Goal: Find specific page/section: Find specific page/section

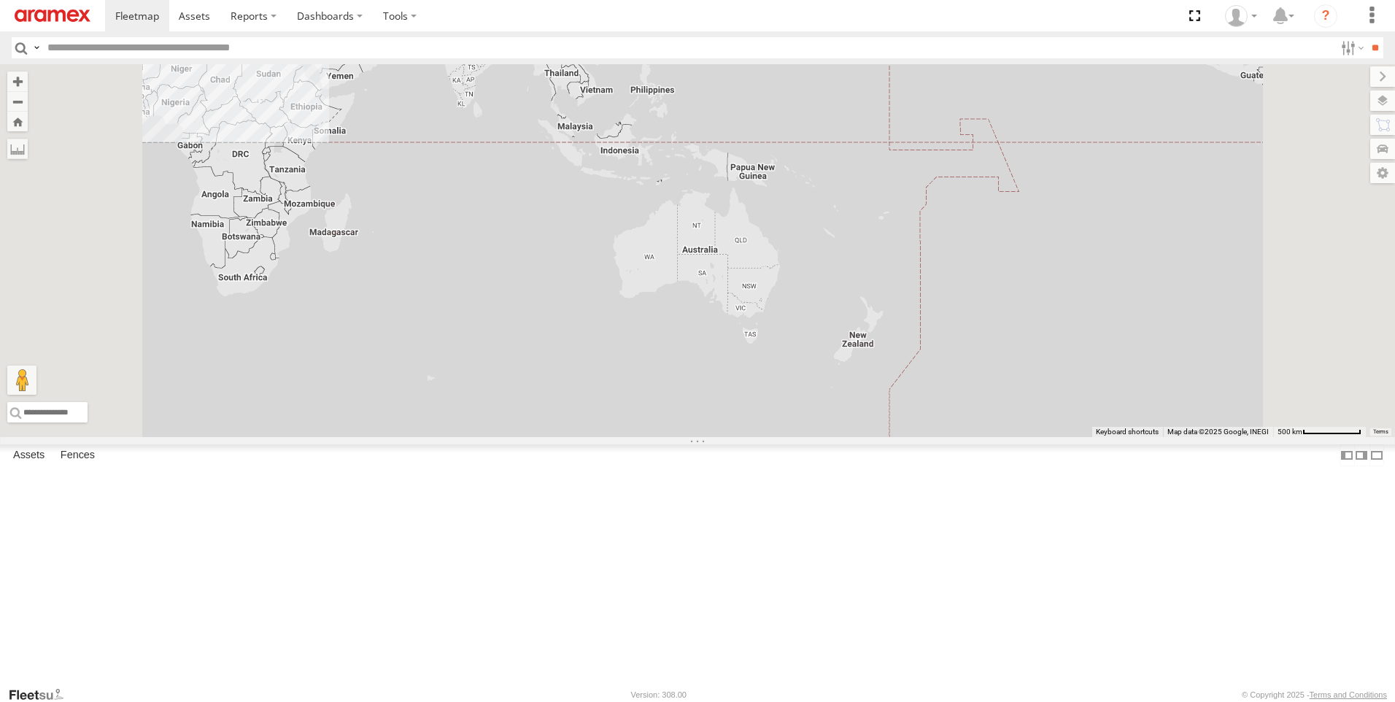
click at [0, 0] on div "246 TU 8280 Gafsa Branch" at bounding box center [0, 0] width 0 height 0
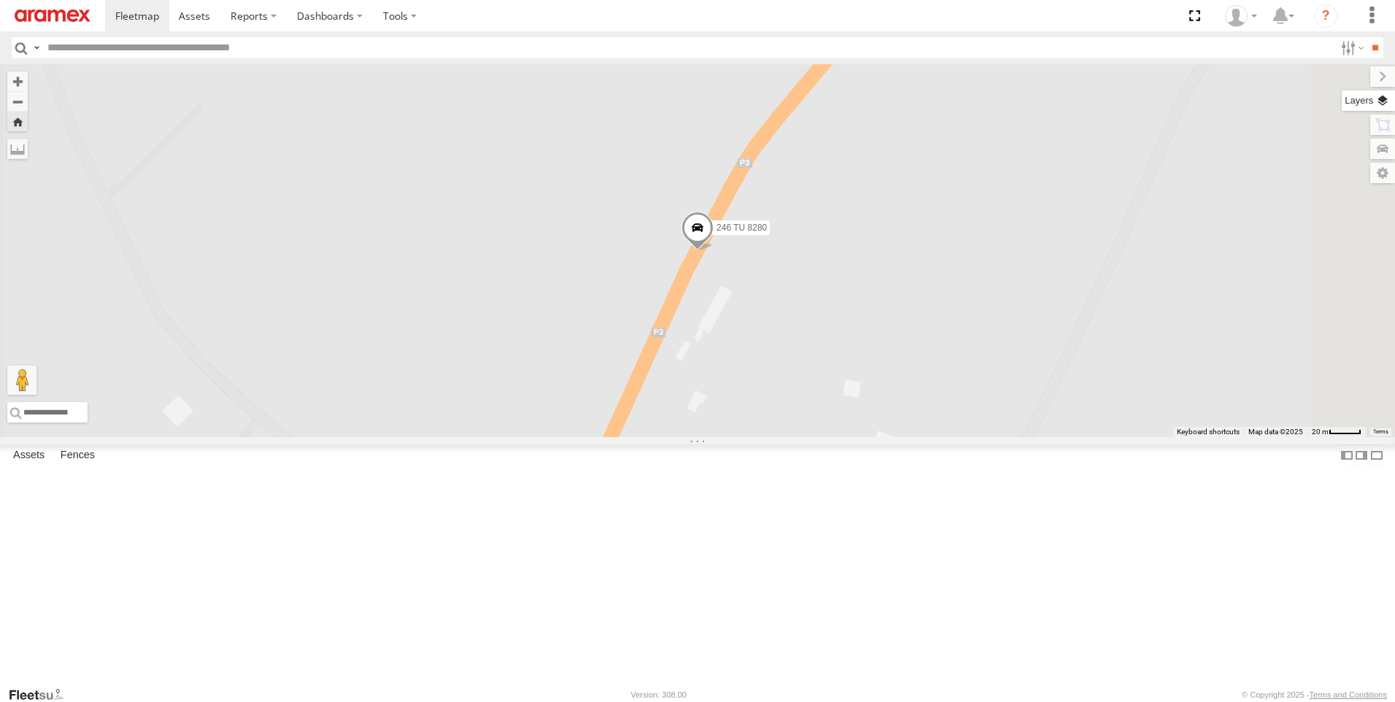
click at [1394, 109] on html at bounding box center [697, 351] width 1395 height 702
click at [1383, 107] on label at bounding box center [1368, 100] width 53 height 20
click at [0, 0] on label "Basemaps" at bounding box center [0, 0] width 0 height 0
click at [0, 0] on span "Satellite + Roadmap" at bounding box center [0, 0] width 0 height 0
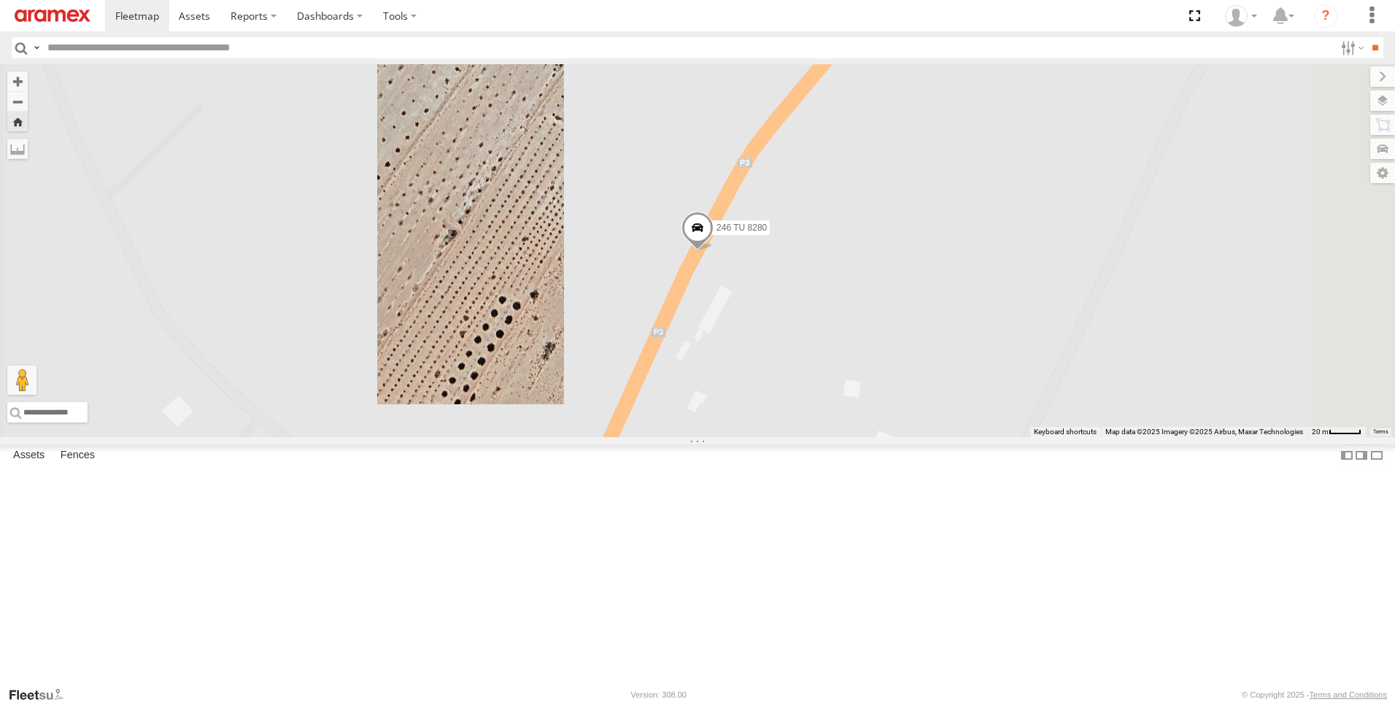
click at [0, 0] on span "Satellite + Roadmap" at bounding box center [0, 0] width 0 height 0
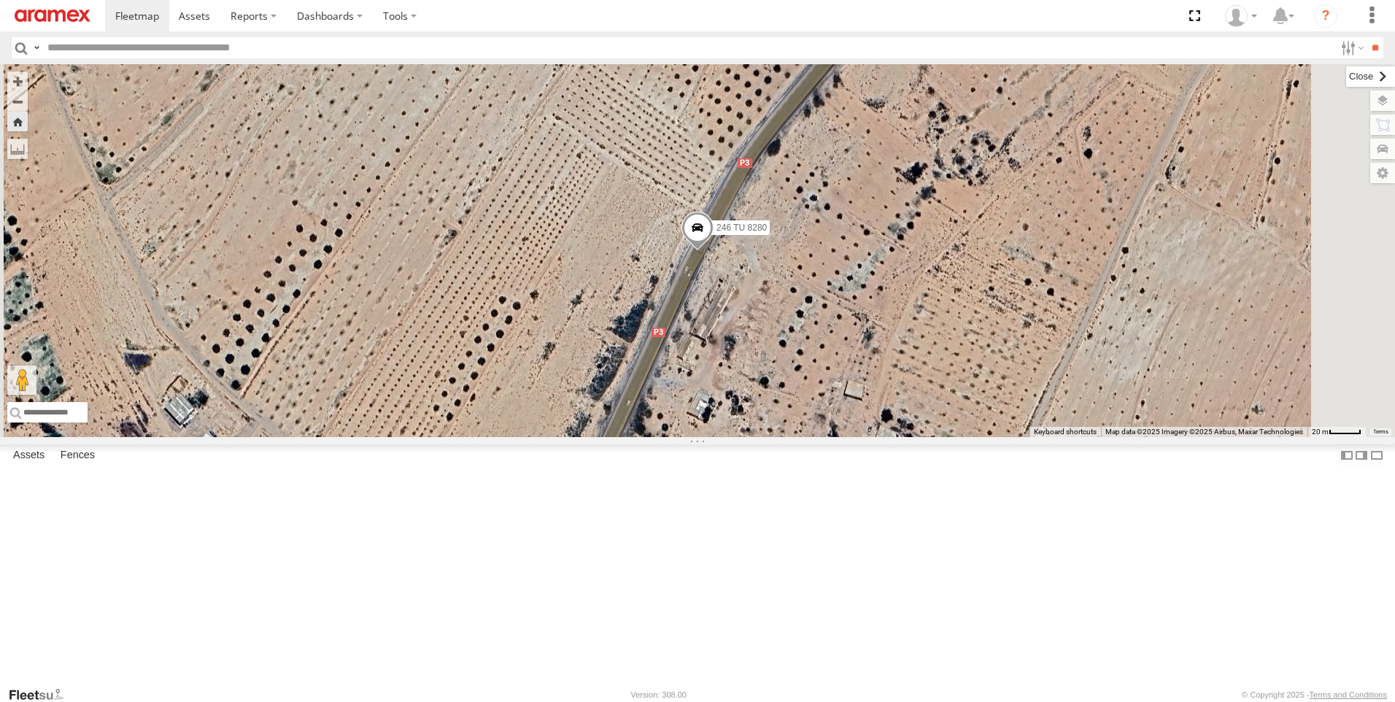
click at [1346, 74] on label at bounding box center [1370, 76] width 49 height 20
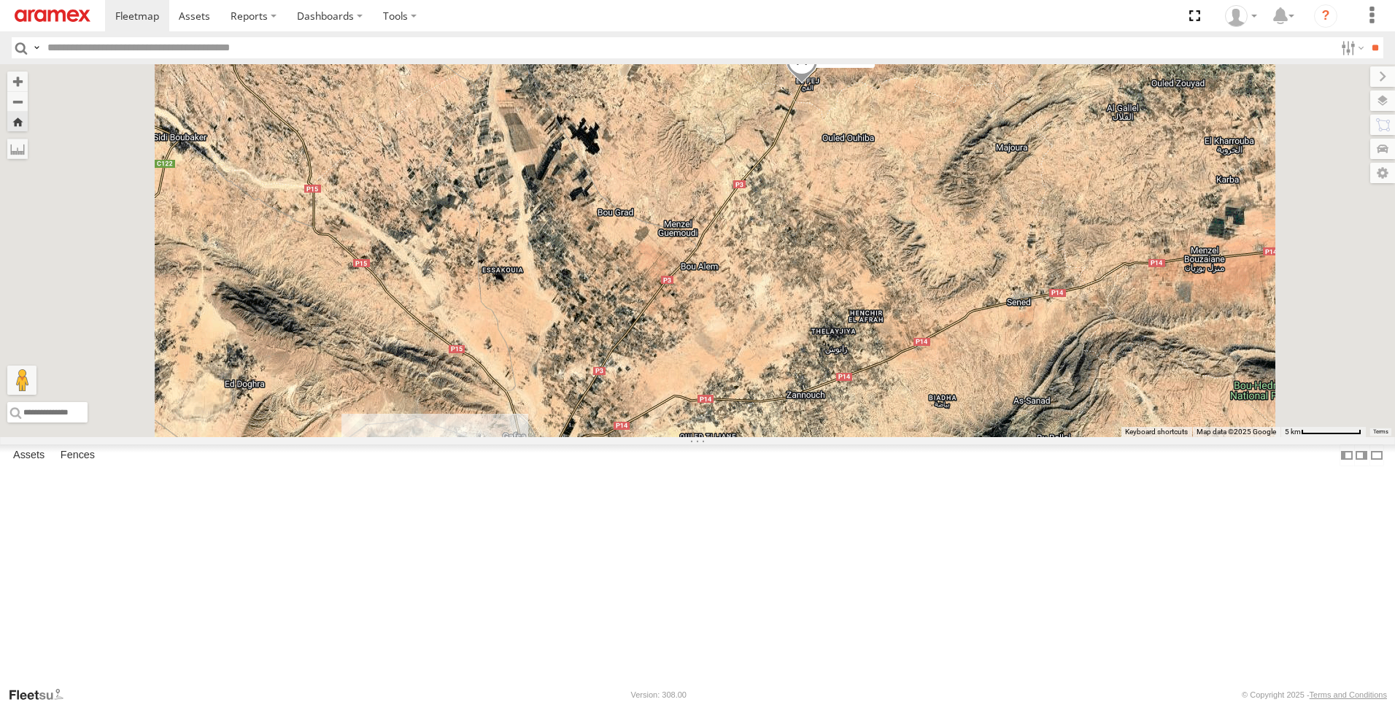
click at [0, 0] on div "245 TU 4334" at bounding box center [0, 0] width 0 height 0
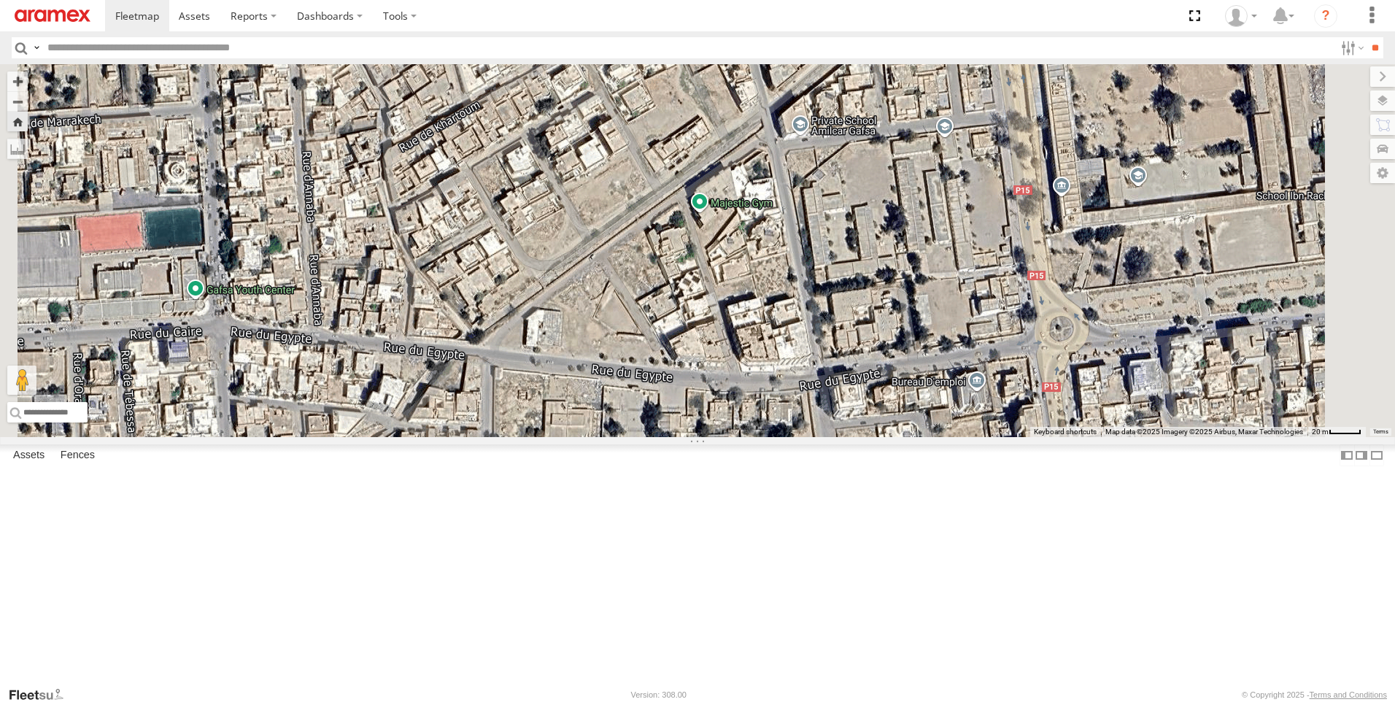
click at [0, 0] on div "241 TU 2031" at bounding box center [0, 0] width 0 height 0
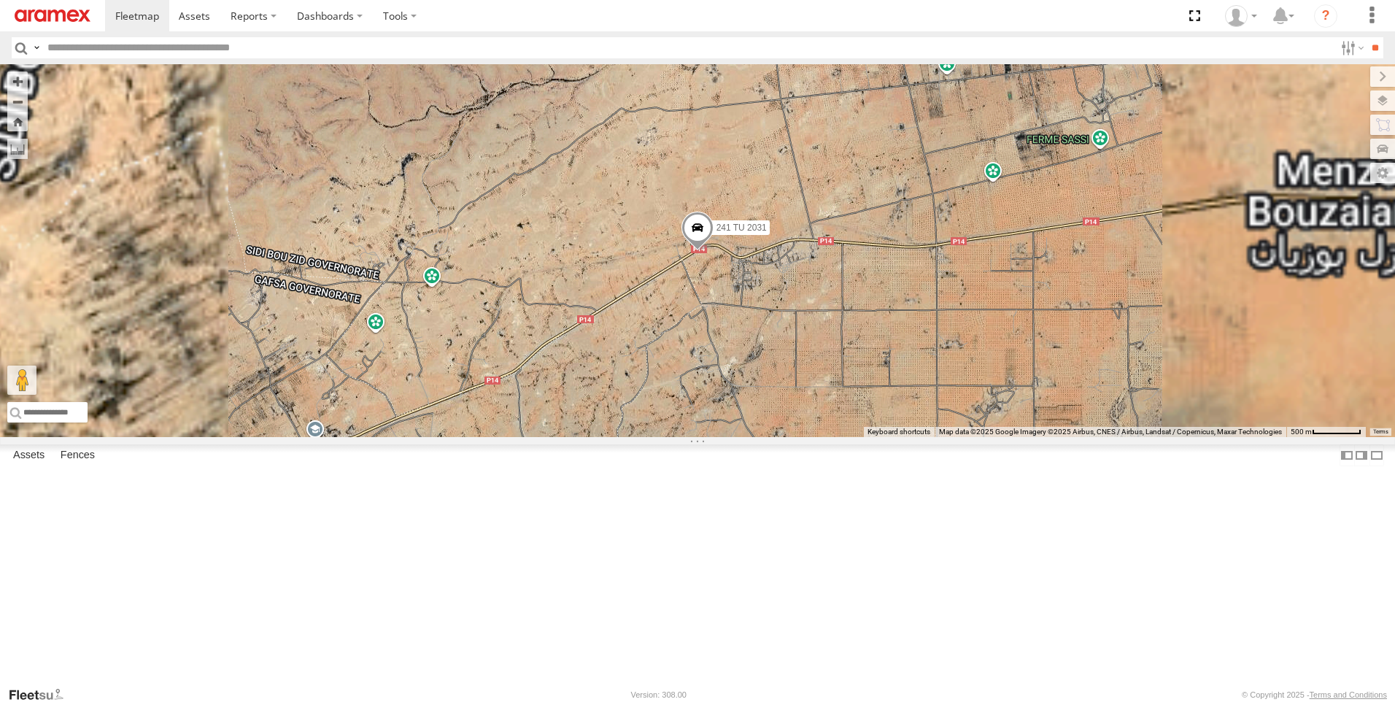
click at [0, 0] on div "Gafsa Branch" at bounding box center [0, 0] width 0 height 0
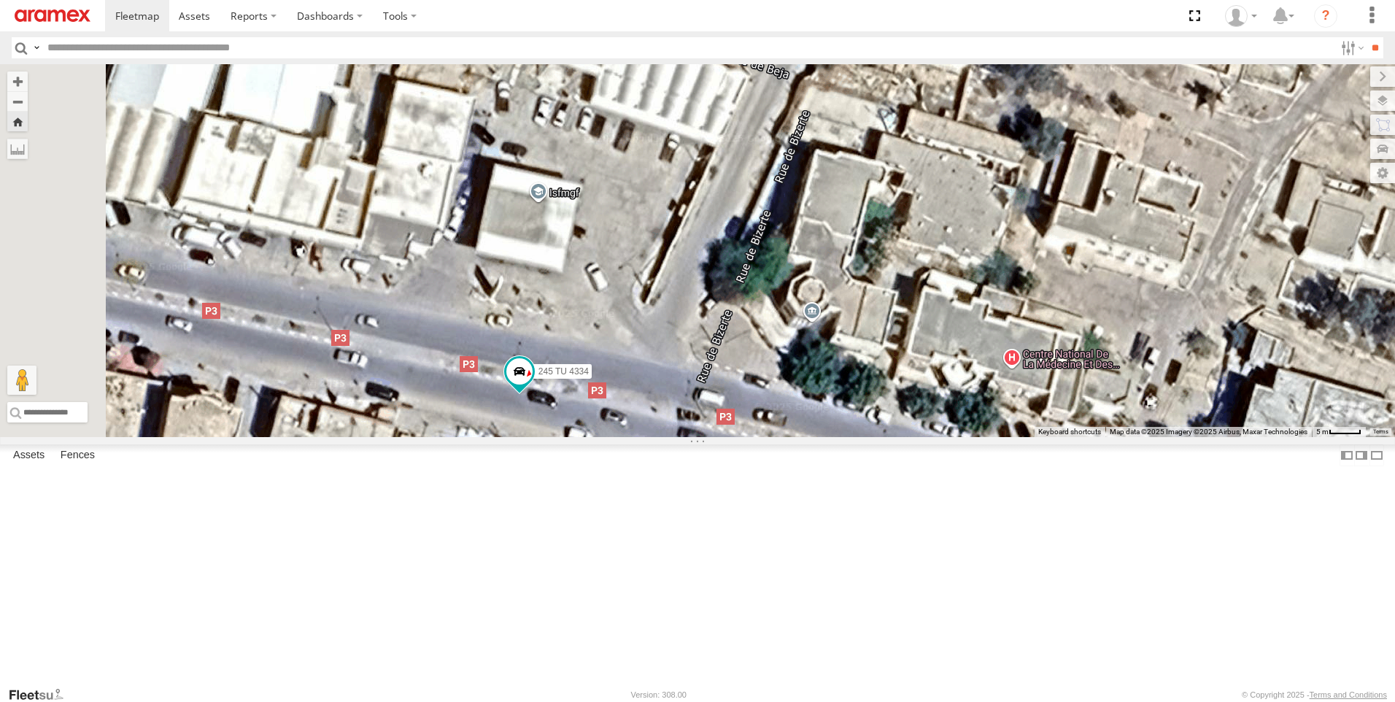
drag, startPoint x: 992, startPoint y: 322, endPoint x: 1021, endPoint y: 486, distance: 166.8
click at [1021, 437] on div "245 TU 4334" at bounding box center [697, 250] width 1395 height 373
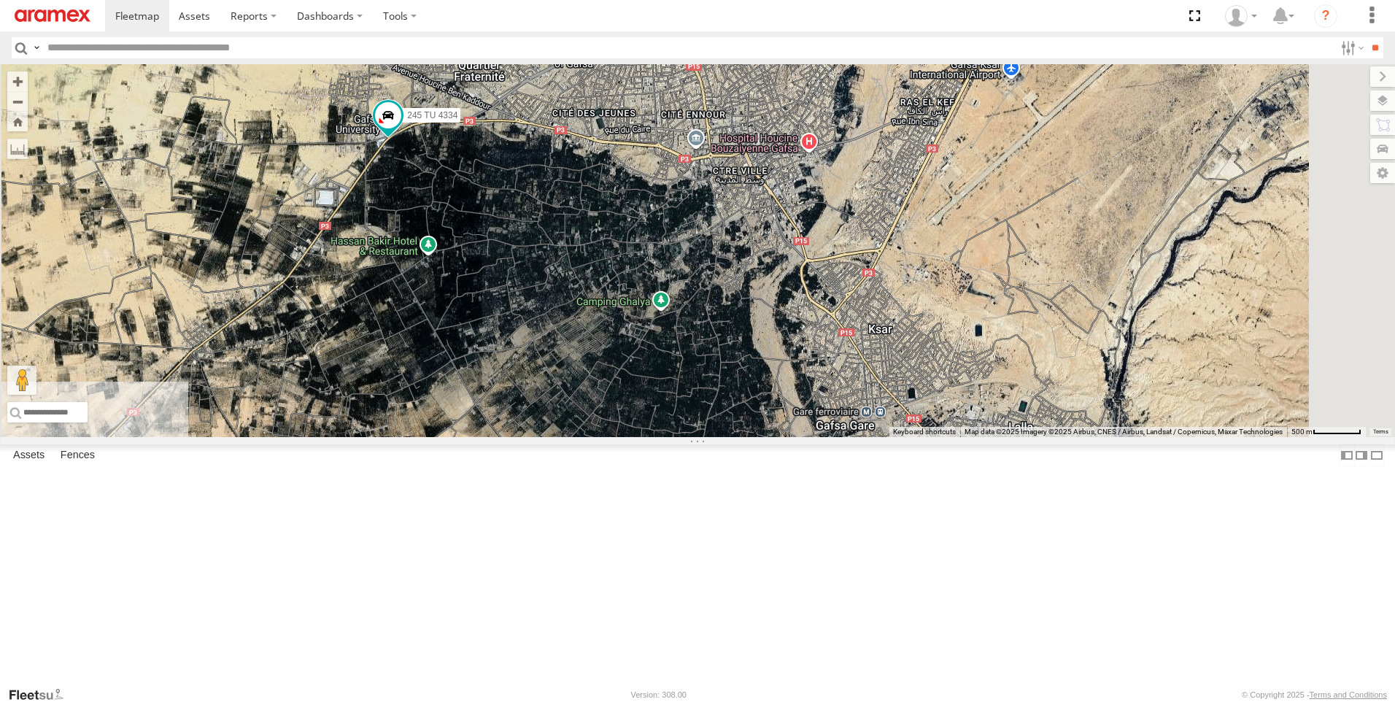
drag, startPoint x: 1181, startPoint y: 210, endPoint x: 1129, endPoint y: 309, distance: 111.3
click at [1130, 309] on div "245 TU 4334 231 TU 3159" at bounding box center [697, 250] width 1395 height 373
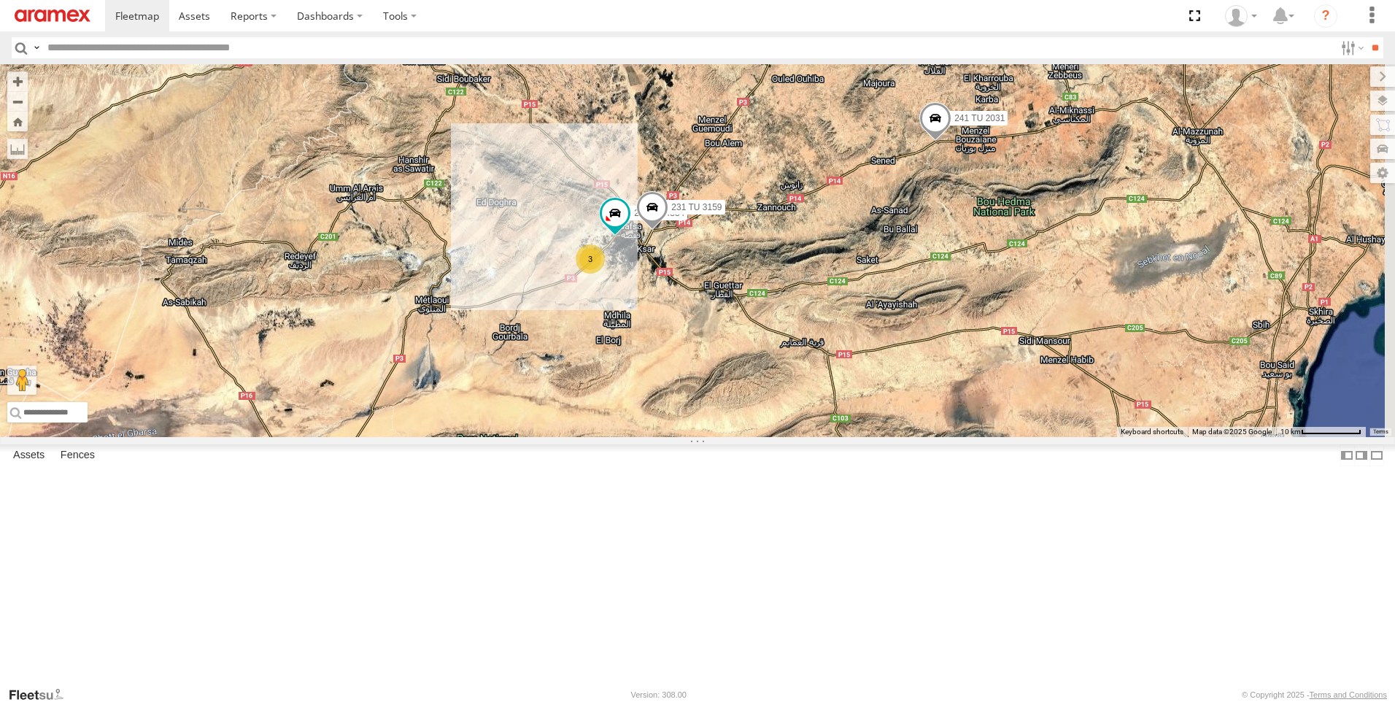
drag, startPoint x: 1207, startPoint y: 197, endPoint x: 944, endPoint y: 248, distance: 267.6
click at [944, 248] on div "246 TU 8280 241 TU 2031 245 TU 4334 231 TU 3159 3" at bounding box center [697, 250] width 1395 height 373
click at [952, 142] on span at bounding box center [935, 121] width 32 height 39
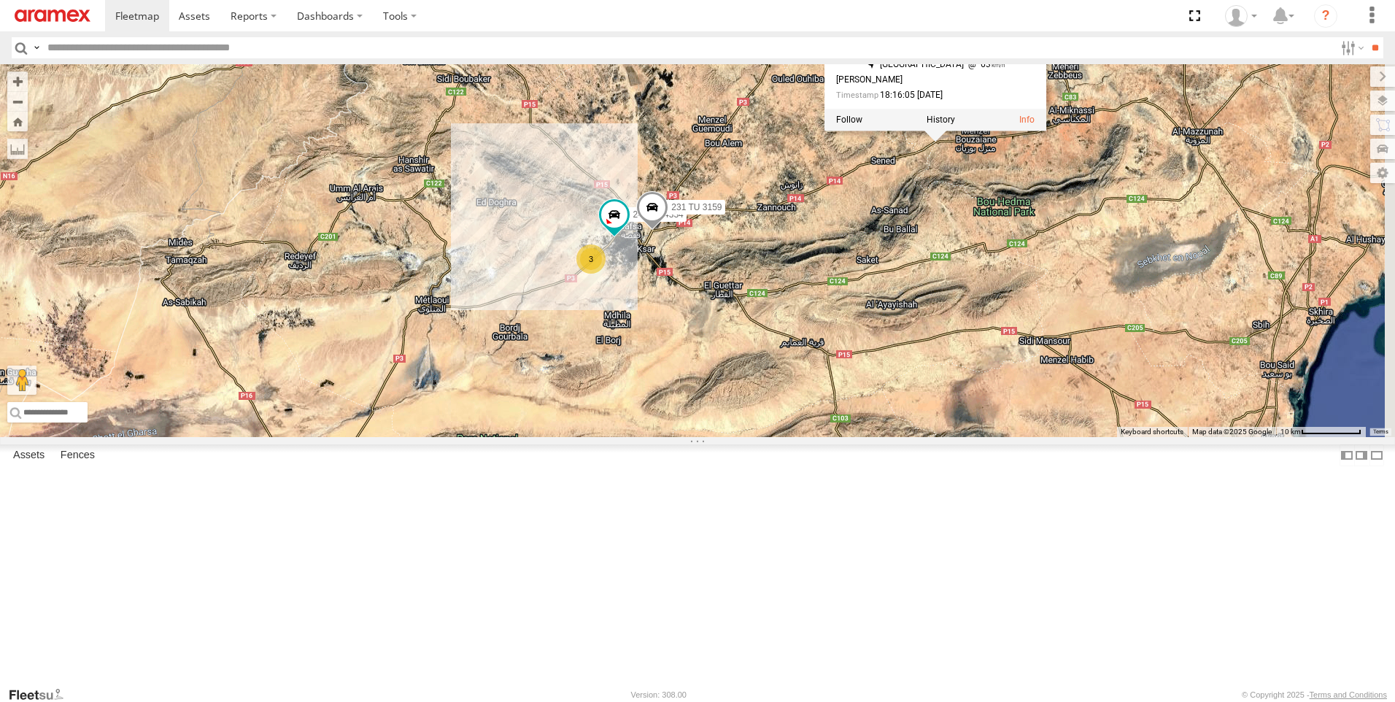
click at [1097, 320] on div "246 TU 8280 241 TU 2031 245 TU 4334 231 TU 3159 3 241 [GEOGRAPHIC_DATA] و ط 14 …" at bounding box center [697, 250] width 1395 height 373
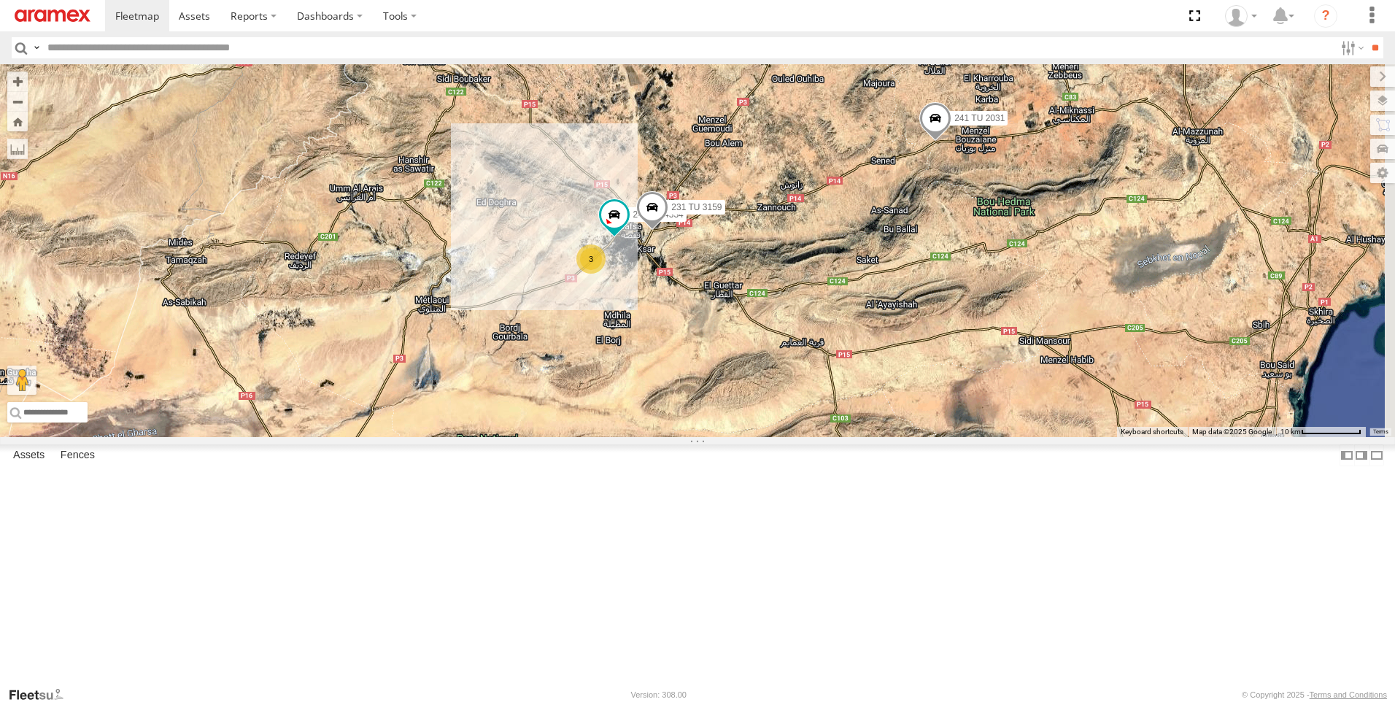
click at [791, 52] on span at bounding box center [775, 31] width 32 height 39
click at [1031, 274] on div "246 TU 8280 241 TU 2031 245 TU 4334 231 TU 3159 3 246 TU 8280 [GEOGRAPHIC_DATA]…" at bounding box center [697, 250] width 1395 height 373
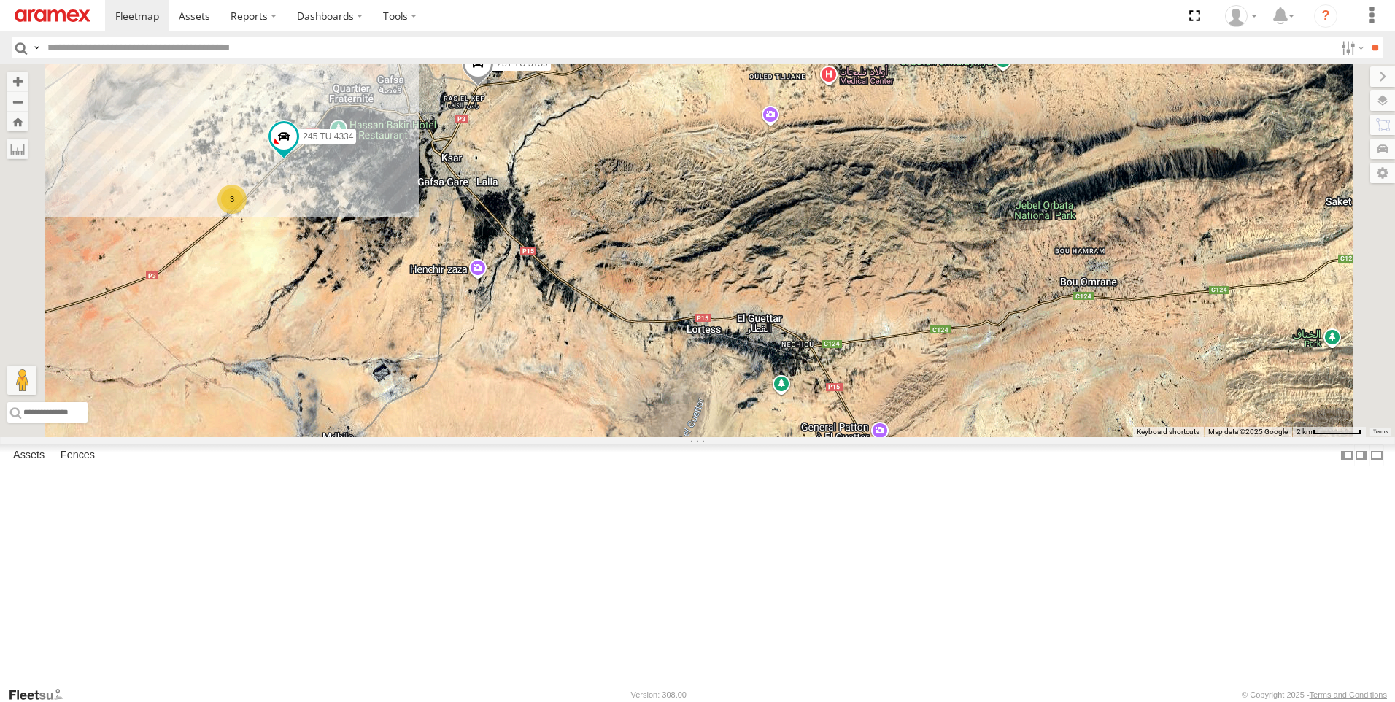
click at [0, 0] on span at bounding box center [0, 0] width 0 height 0
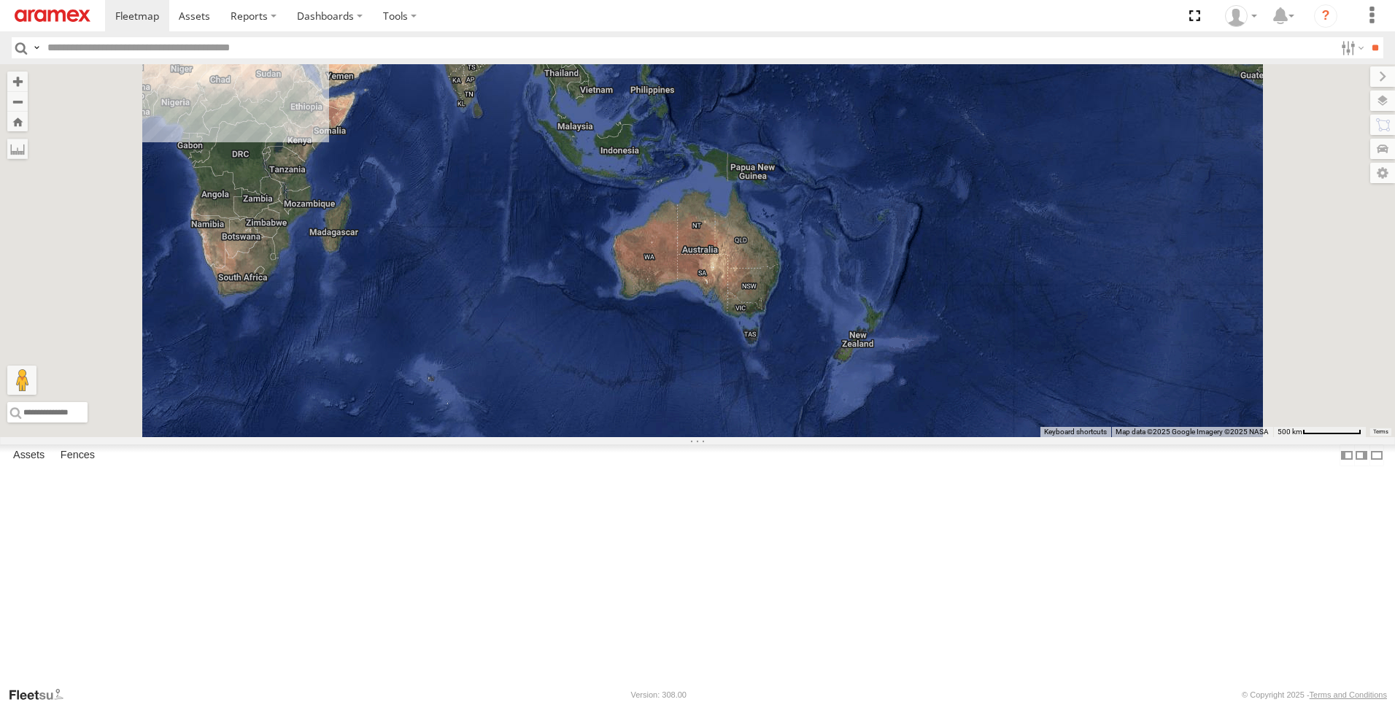
click at [0, 0] on div "Gafsa Branch" at bounding box center [0, 0] width 0 height 0
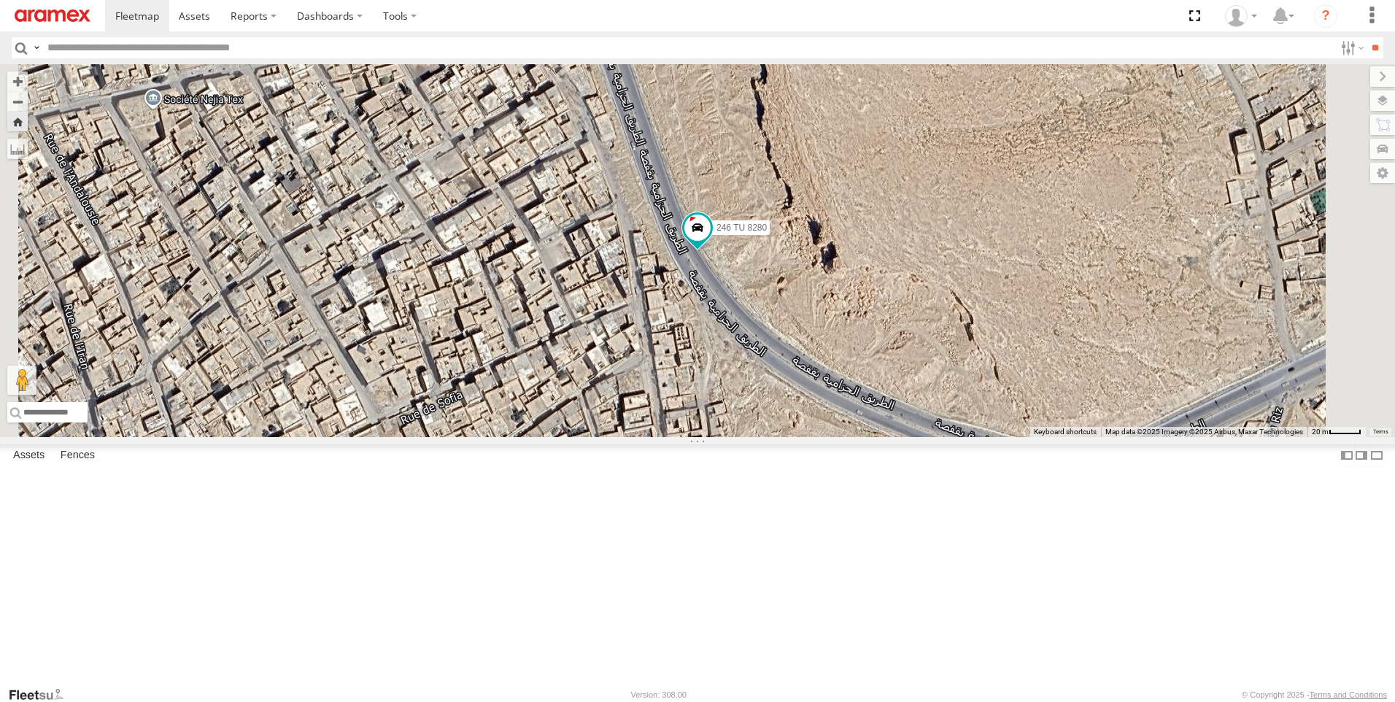
click at [0, 0] on div "241 TU 2031" at bounding box center [0, 0] width 0 height 0
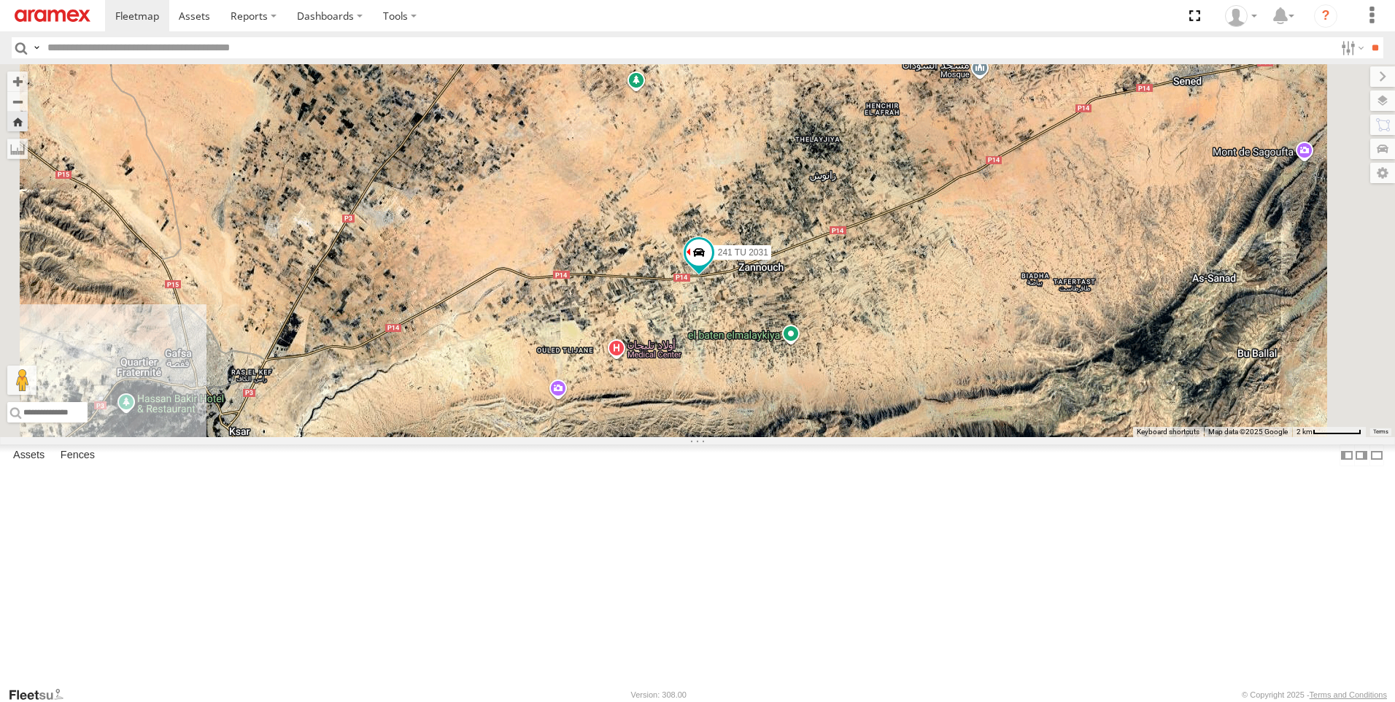
click at [0, 0] on div "246 TU 8280 Gafsa Branch" at bounding box center [0, 0] width 0 height 0
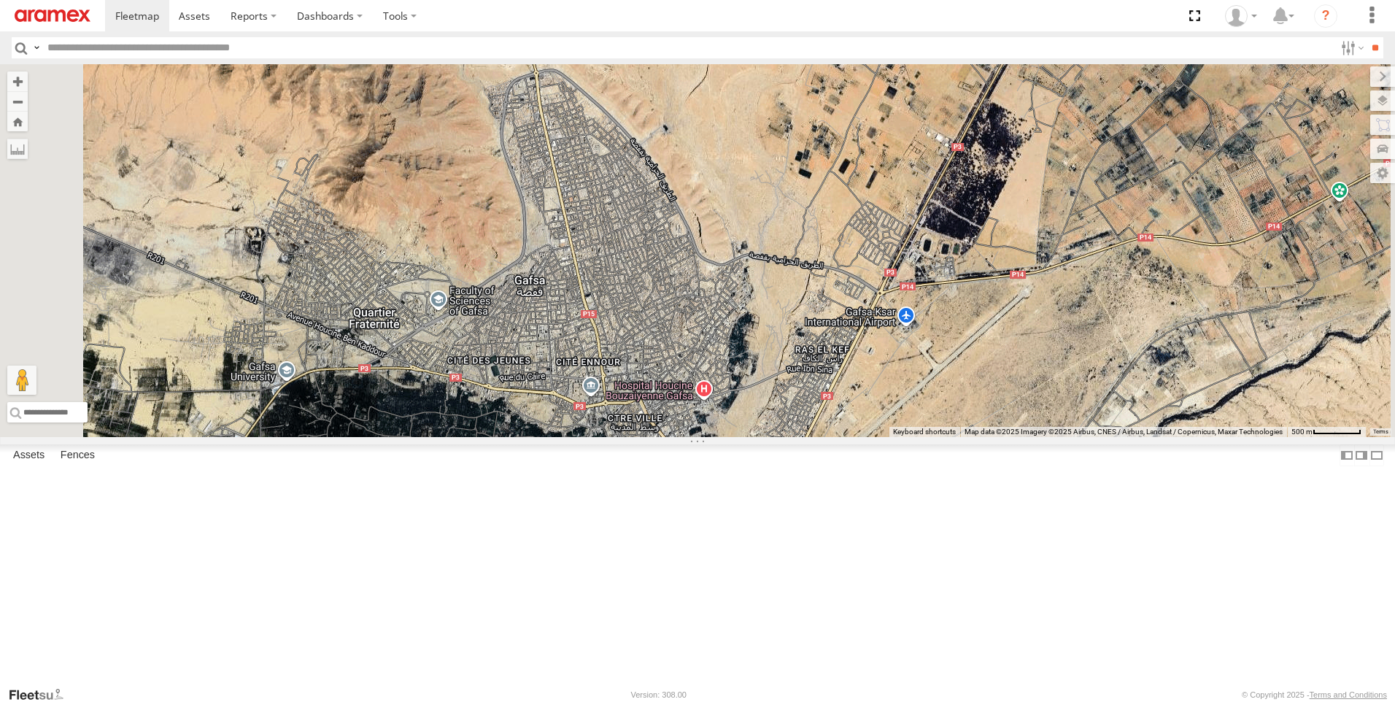
click at [0, 0] on span at bounding box center [0, 0] width 0 height 0
click at [0, 0] on div "241 TU 2031 Gafsa Branch" at bounding box center [0, 0] width 0 height 0
